Goal: Find specific page/section: Find specific page/section

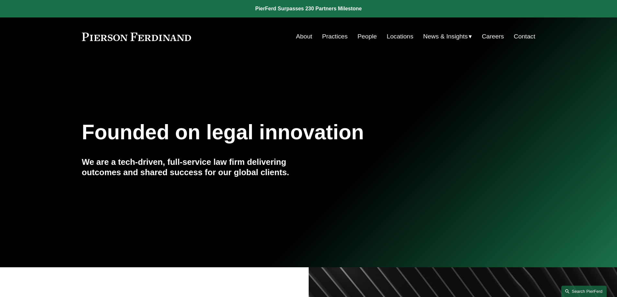
click at [588, 293] on link "Search this site" at bounding box center [583, 291] width 45 height 11
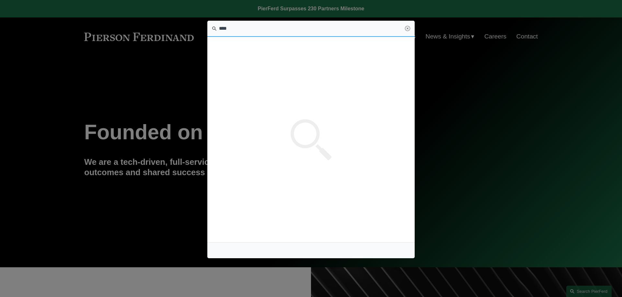
type input "****"
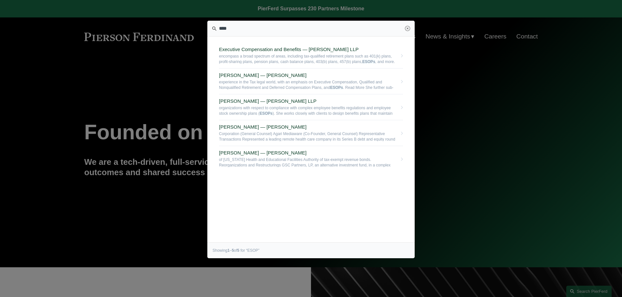
click at [303, 184] on div "Executive Compensation and Benefits — Pierson Ferdinand LLP encompass a broad s…" at bounding box center [311, 115] width 184 height 145
click at [248, 48] on span "Executive Compensation and Benefits — Pierson Ferdinand LLP" at bounding box center [308, 50] width 178 height 6
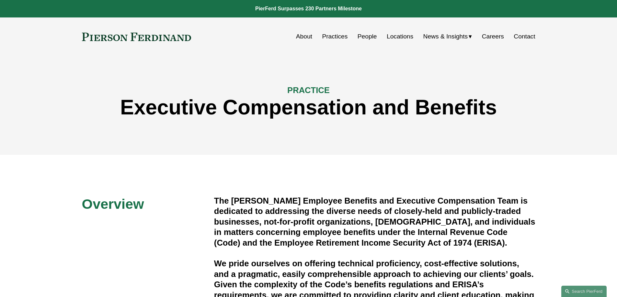
click at [335, 36] on link "Practices" at bounding box center [335, 36] width 26 height 12
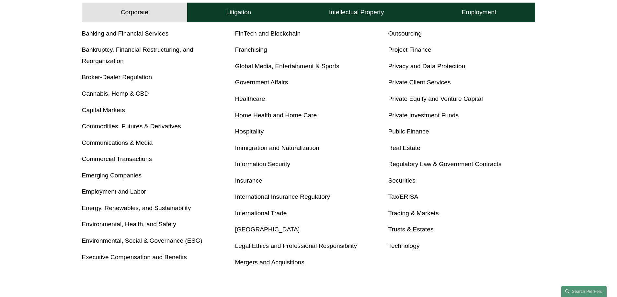
scroll to position [290, 0]
click at [118, 195] on link "Employment and Labor" at bounding box center [114, 191] width 64 height 7
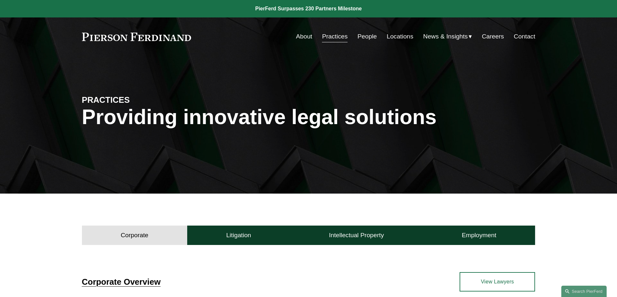
scroll to position [0, 0]
click at [583, 289] on link "Search this site" at bounding box center [583, 291] width 45 height 11
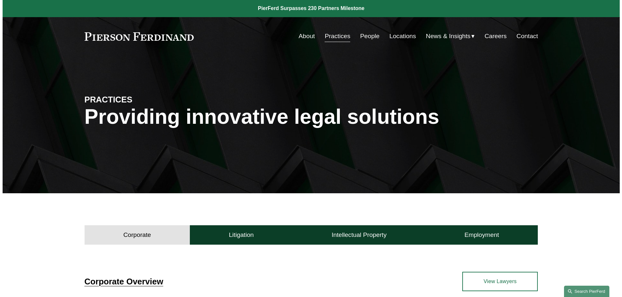
scroll to position [0, 0]
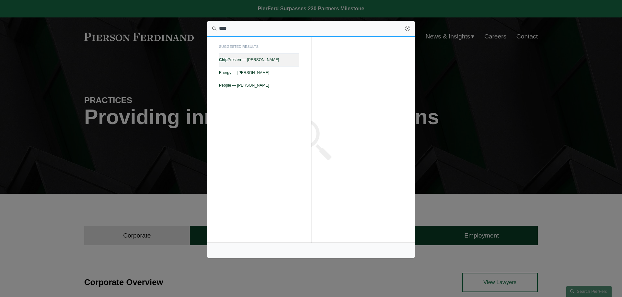
click at [250, 62] on span "Chip Presten — Pierson Ferdinand LLP" at bounding box center [259, 60] width 80 height 5
type input "****"
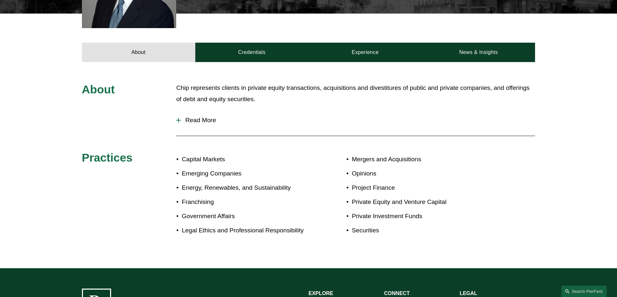
scroll to position [275, 0]
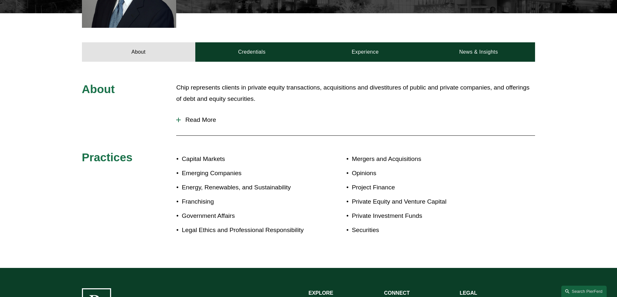
click at [177, 120] on div at bounding box center [178, 120] width 5 height 1
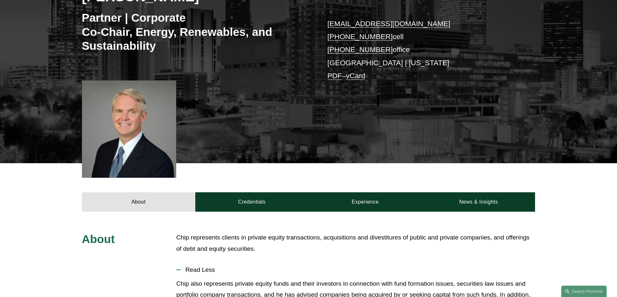
scroll to position [127, 0]
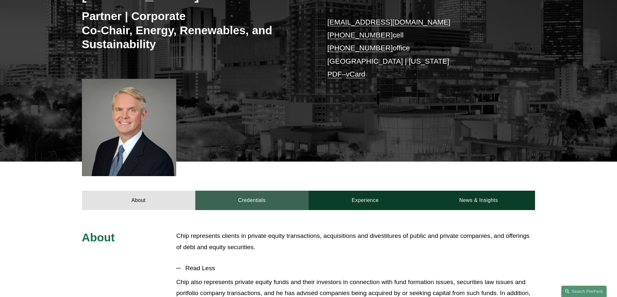
click at [252, 202] on link "Credentials" at bounding box center [251, 200] width 113 height 19
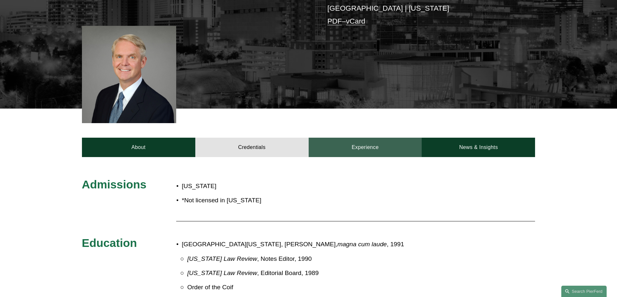
scroll to position [181, 0]
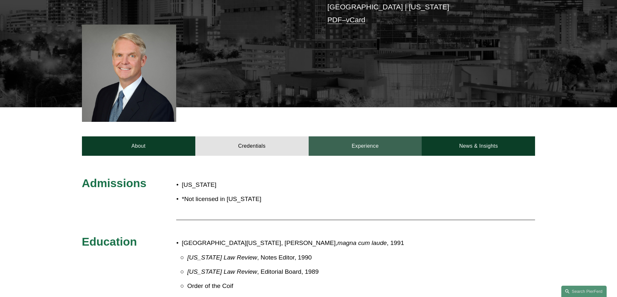
click at [367, 147] on link "Experience" at bounding box center [364, 146] width 113 height 19
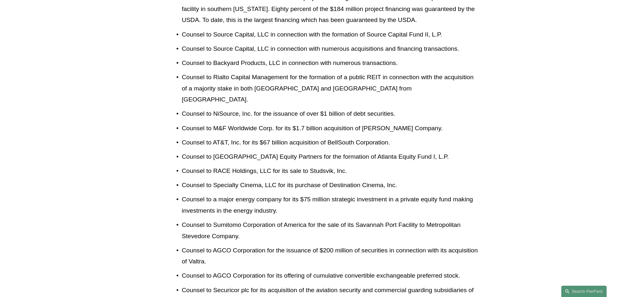
scroll to position [0, 0]
